Goal: Task Accomplishment & Management: Manage account settings

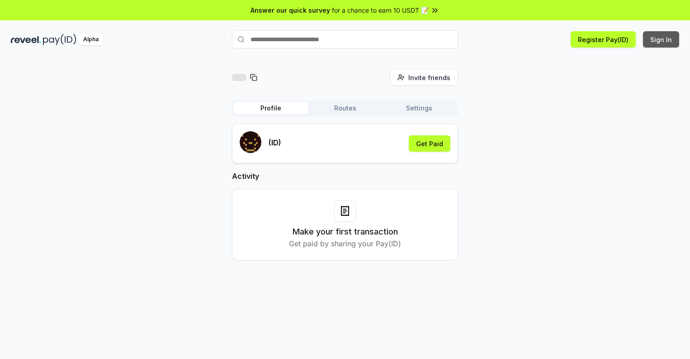
click at [661, 39] on button "Sign In" at bounding box center [661, 39] width 36 height 16
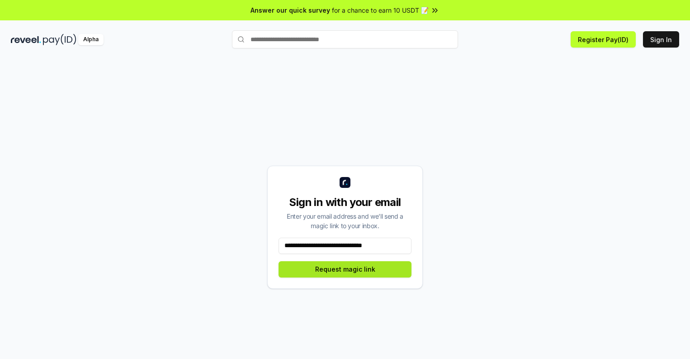
type input "**********"
click at [345, 269] on button "Request magic link" at bounding box center [345, 269] width 133 height 16
